Goal: Transaction & Acquisition: Book appointment/travel/reservation

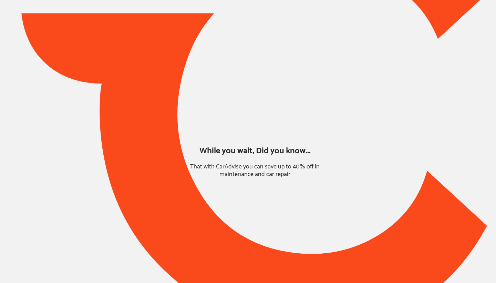
type input "*******"
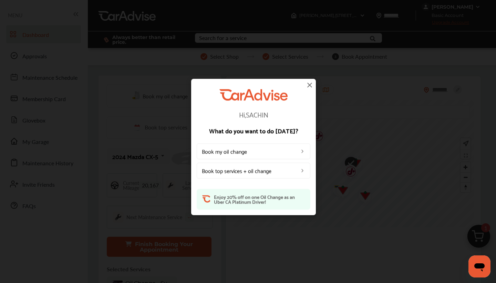
click at [247, 155] on link "Book my oil change" at bounding box center [254, 151] width 114 height 16
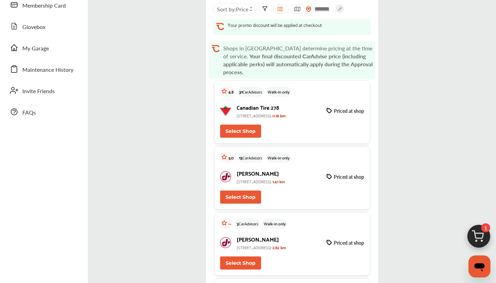
scroll to position [93, 0]
click at [250, 198] on button "Select Shop" at bounding box center [240, 196] width 41 height 13
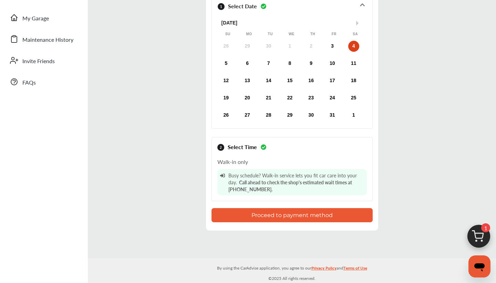
scroll to position [123, 0]
click at [285, 215] on button "Proceed to payment method" at bounding box center [292, 215] width 161 height 14
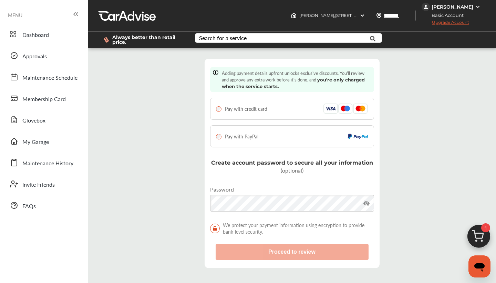
click at [251, 108] on span "Pay with credit card" at bounding box center [246, 108] width 42 height 7
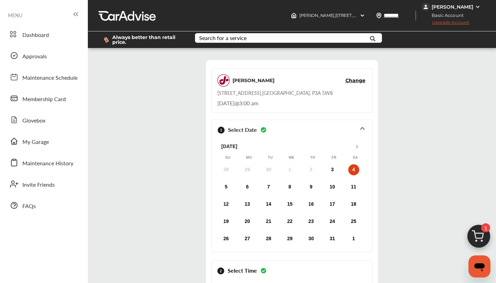
click at [452, 23] on span "Upgrade Account" at bounding box center [446, 24] width 48 height 9
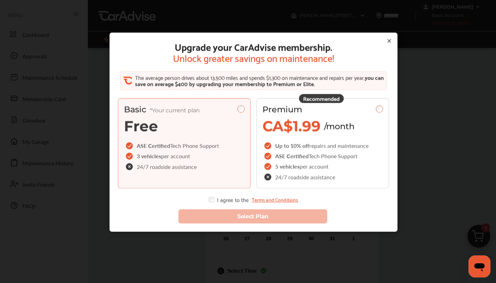
click at [391, 40] on icon at bounding box center [390, 41] width 6 height 6
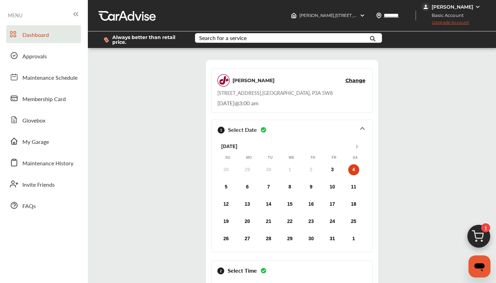
click at [22, 39] on link "Dashboard" at bounding box center [43, 34] width 75 height 18
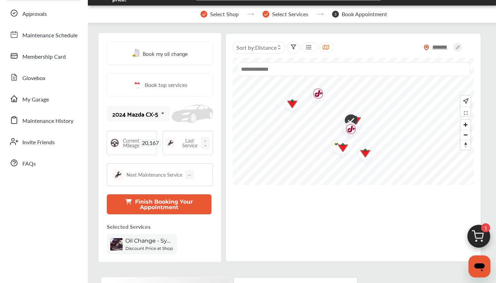
scroll to position [43, 0]
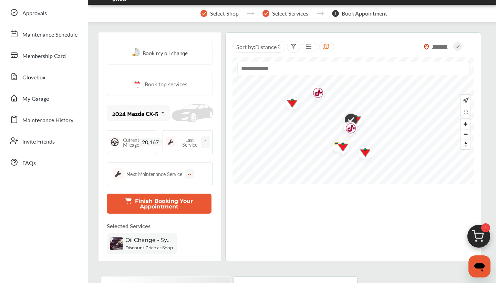
click at [149, 141] on span "20,167" at bounding box center [150, 142] width 22 height 8
click at [236, 206] on div "******* Sort by : Distance" at bounding box center [353, 146] width 256 height 229
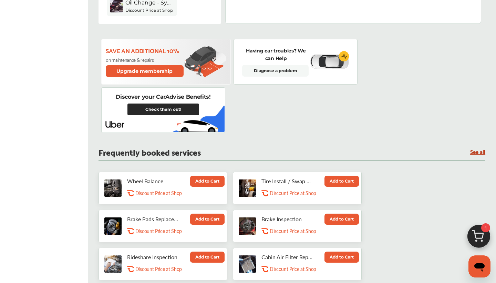
scroll to position [281, 0]
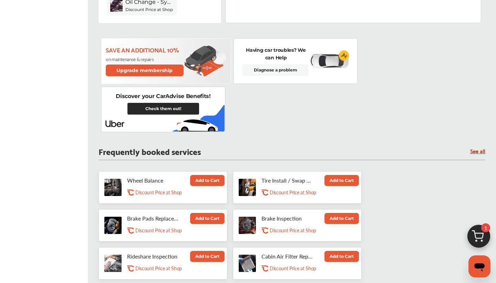
click at [166, 109] on link "Check them out!" at bounding box center [164, 109] width 72 height 12
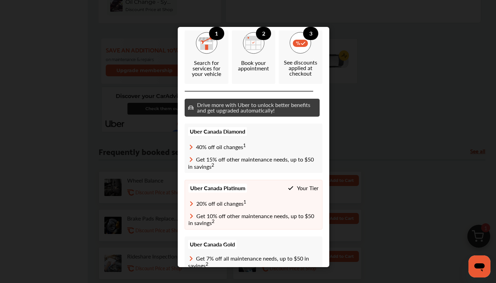
scroll to position [53, 0]
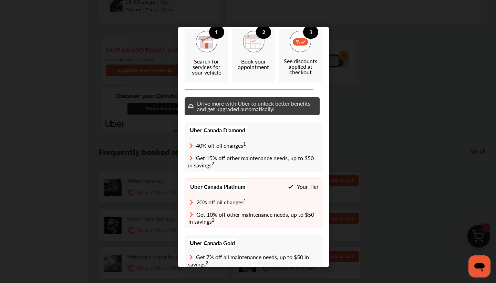
click at [191, 158] on icon at bounding box center [191, 158] width 7 height 6
click at [191, 145] on icon at bounding box center [191, 146] width 7 height 6
click at [210, 145] on span "40% off oil changes 1" at bounding box center [221, 145] width 50 height 8
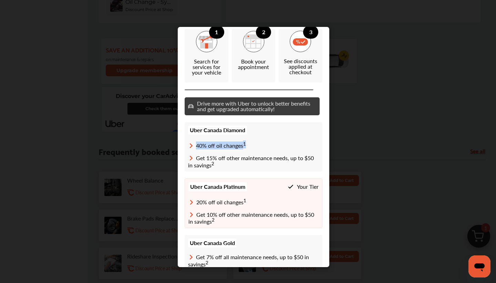
click at [210, 145] on span "40% off oil changes 1" at bounding box center [221, 145] width 50 height 8
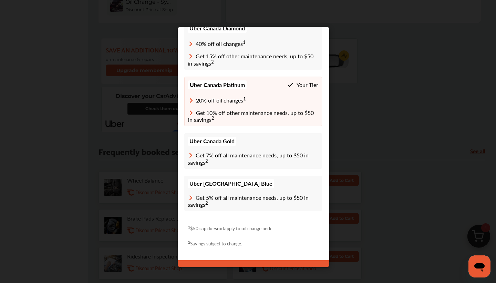
scroll to position [155, 0]
drag, startPoint x: 192, startPoint y: 227, endPoint x: 276, endPoint y: 228, distance: 83.8
click at [276, 228] on div "1 $50 cap does not apply to oil change perk 2 Savings subject to change." at bounding box center [246, 235] width 124 height 36
drag, startPoint x: 195, startPoint y: 43, endPoint x: 243, endPoint y: 45, distance: 47.3
click at [243, 45] on span "40% off oil changes 1" at bounding box center [221, 44] width 50 height 8
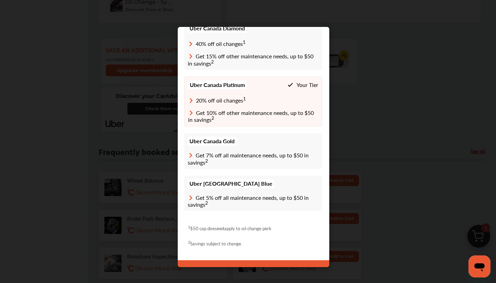
click at [244, 42] on sup "1" at bounding box center [244, 42] width 3 height 7
drag, startPoint x: 192, startPoint y: 227, endPoint x: 284, endPoint y: 226, distance: 91.7
click at [284, 226] on div "1 $50 cap does not apply to oil change perk 2 Savings subject to change." at bounding box center [246, 235] width 124 height 36
click at [286, 229] on div "1 $50 cap does not apply to oil change perk 2 Savings subject to change." at bounding box center [246, 235] width 124 height 36
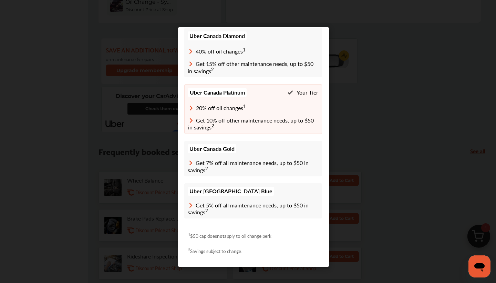
drag, startPoint x: 192, startPoint y: 252, endPoint x: 244, endPoint y: 252, distance: 52.0
click at [244, 252] on div "1 $50 cap does not apply to oil change perk 2 Savings subject to change." at bounding box center [246, 243] width 124 height 36
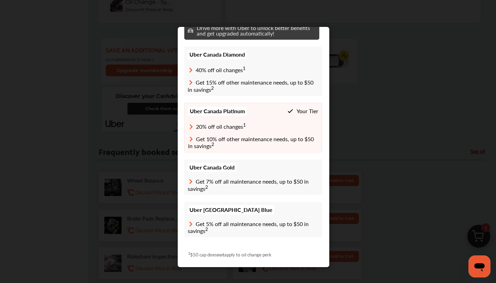
scroll to position [162, 0]
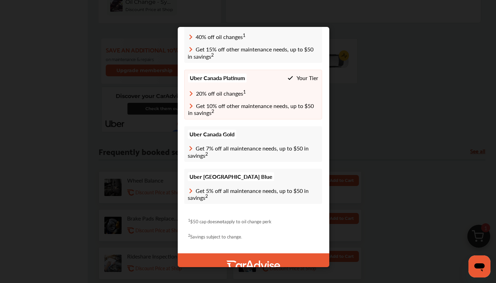
click at [200, 220] on p "1 $50 cap does not apply to oil change perk" at bounding box center [229, 221] width 83 height 6
drag, startPoint x: 278, startPoint y: 222, endPoint x: 192, endPoint y: 223, distance: 86.5
click at [192, 223] on div "1 $50 cap does not apply to oil change perk 2 Savings subject to change." at bounding box center [247, 229] width 124 height 36
copy p "$50 cap does not apply to oil change perk"
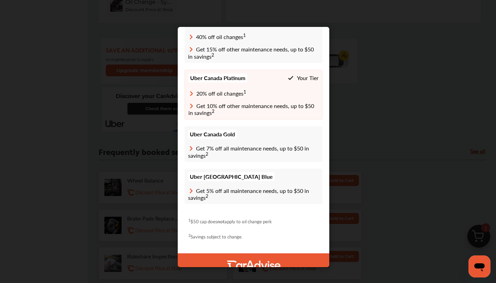
click at [57, 38] on div "Membership Benefits 1 Search for services for your vehicle 2 Book your appointm…" at bounding box center [253, 147] width 507 height 294
click at [362, 106] on div "Membership Benefits 1 Search for services for your vehicle 2 Book your appointm…" at bounding box center [253, 147] width 507 height 294
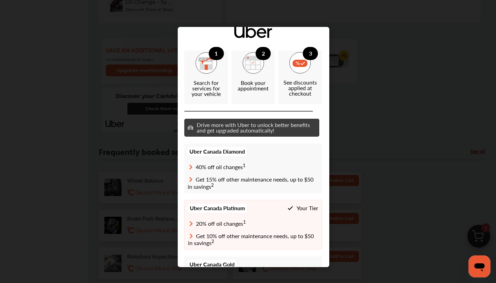
scroll to position [11, 0]
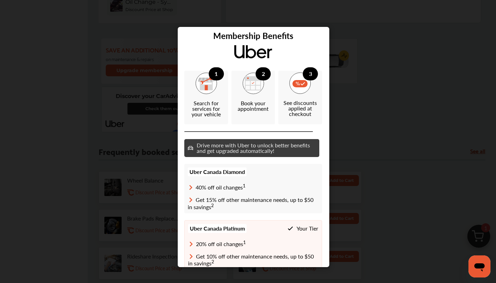
click at [362, 74] on div "Membership Benefits 1 Search for services for your vehicle 2 Book your appointm…" at bounding box center [253, 147] width 507 height 294
click at [129, 70] on div "Membership Benefits 1 Search for services for your vehicle 2 Book your appointm…" at bounding box center [253, 147] width 507 height 294
click at [246, 195] on div "Uber Canada Diamond 40% off oil changes 1 Get 15% off other maintenance needs, …" at bounding box center [253, 188] width 138 height 49
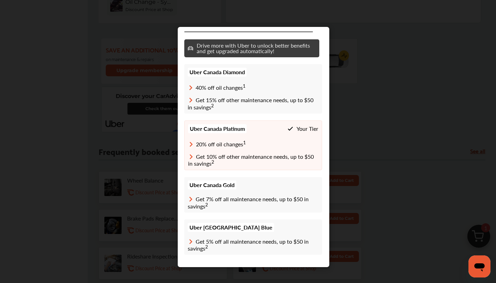
click at [223, 143] on span "20% off oil changes 1" at bounding box center [221, 144] width 50 height 8
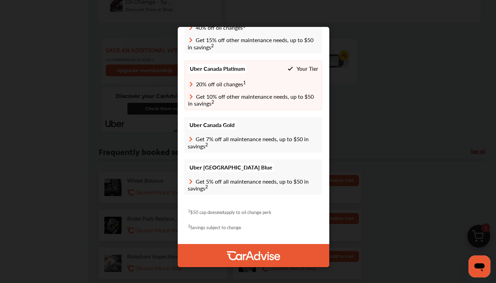
scroll to position [171, 0]
click at [269, 253] on img at bounding box center [253, 255] width 55 height 9
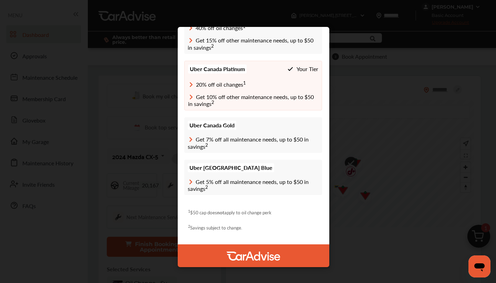
scroll to position [0, 0]
